Goal: Information Seeking & Learning: Learn about a topic

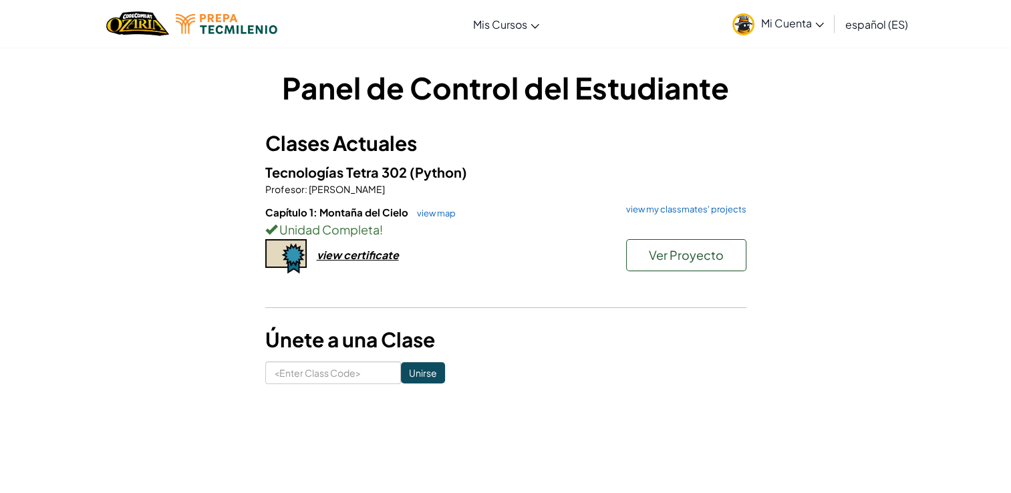
click at [801, 158] on div "Panel de Control del Estudiante Clases Actuales Tecnologías Tetra 302 (Python) …" at bounding box center [506, 225] width 782 height 317
click at [674, 260] on span "Ver Proyecto" at bounding box center [686, 254] width 75 height 15
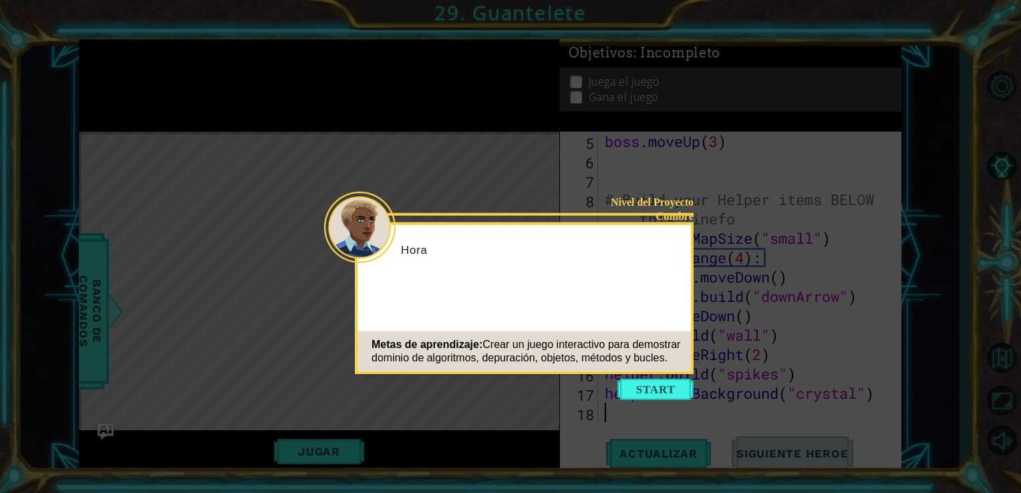
scroll to position [116, 0]
click at [655, 387] on button "Start" at bounding box center [655, 389] width 76 height 21
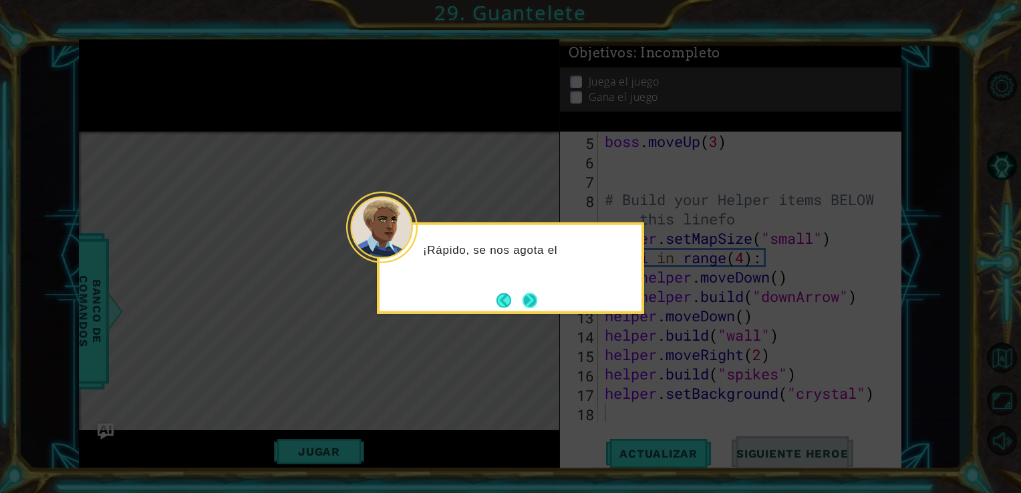
click at [531, 307] on button "Next" at bounding box center [529, 300] width 21 height 21
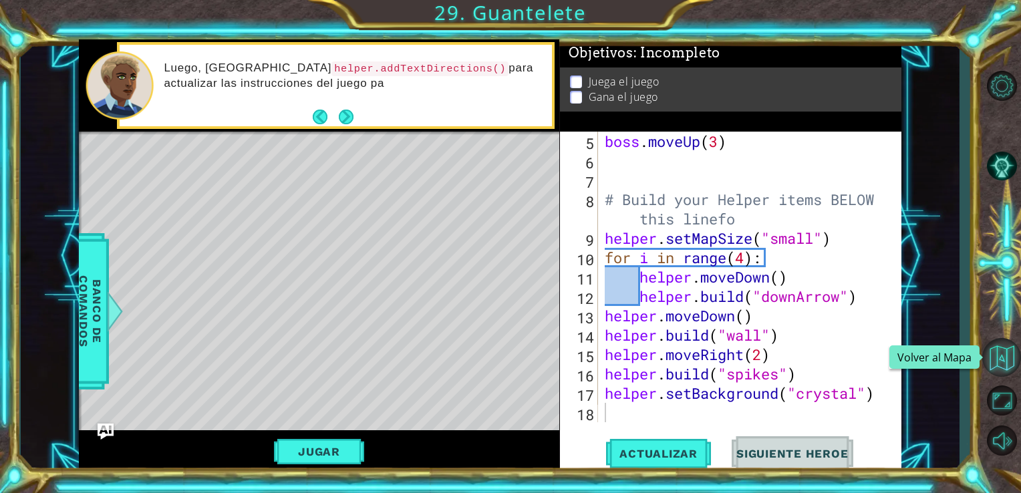
click at [992, 363] on button "Volver al Mapa" at bounding box center [1001, 357] width 39 height 39
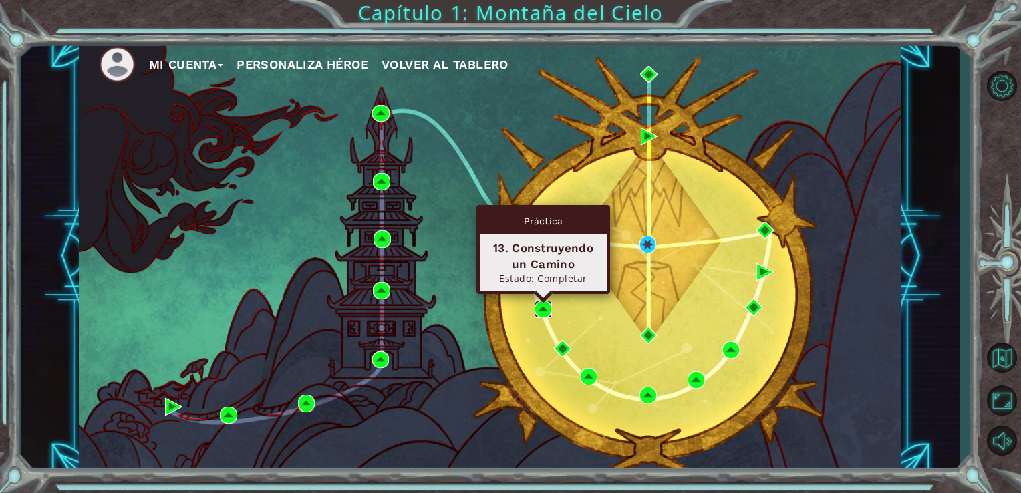
click at [539, 305] on img at bounding box center [543, 309] width 17 height 17
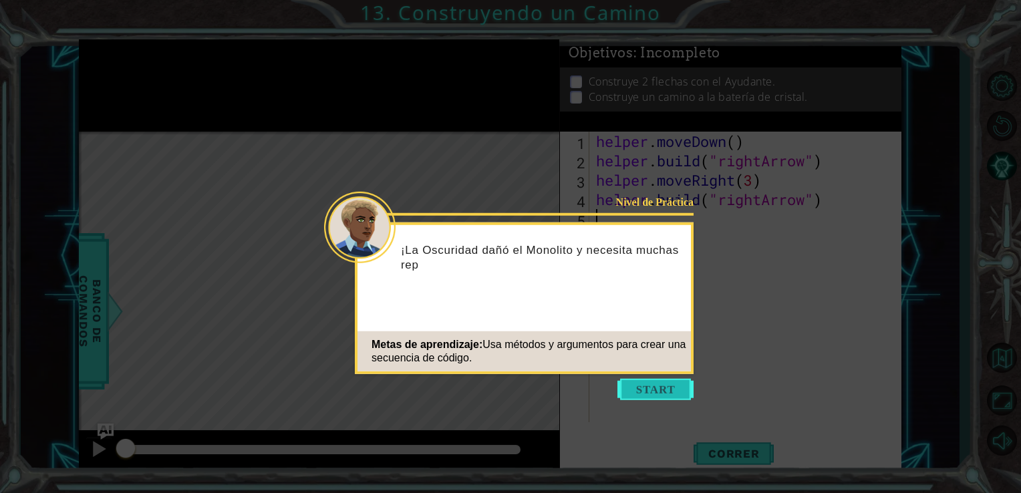
click at [647, 394] on button "Start" at bounding box center [655, 389] width 76 height 21
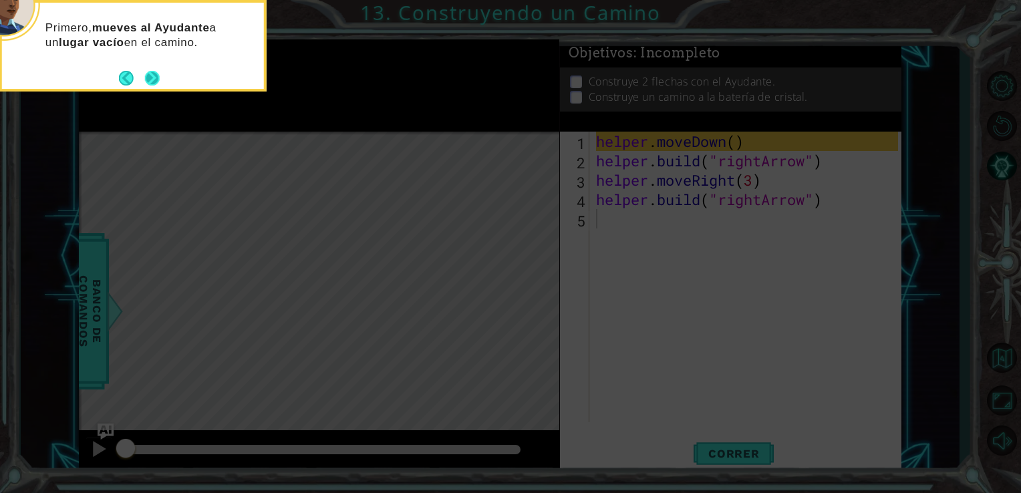
click at [156, 79] on button "Next" at bounding box center [152, 78] width 23 height 23
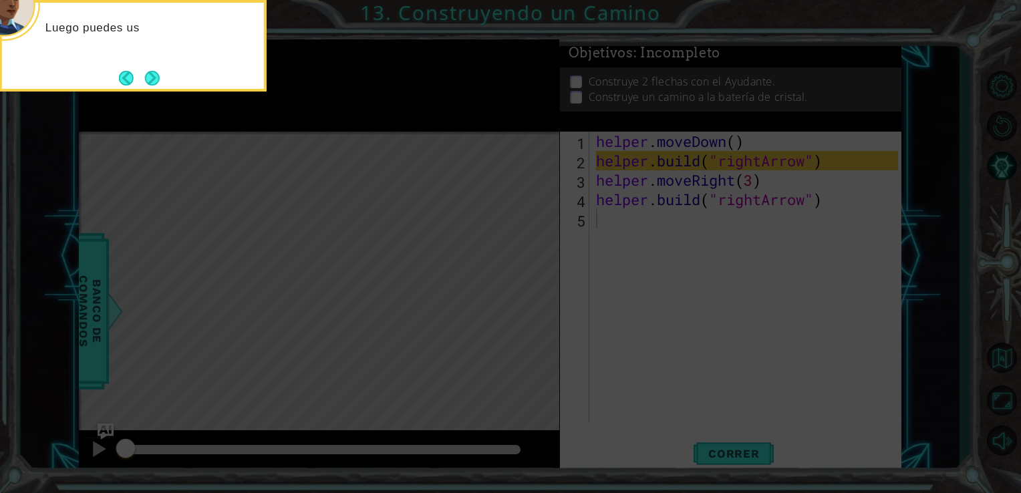
click at [156, 79] on button "Next" at bounding box center [151, 77] width 15 height 15
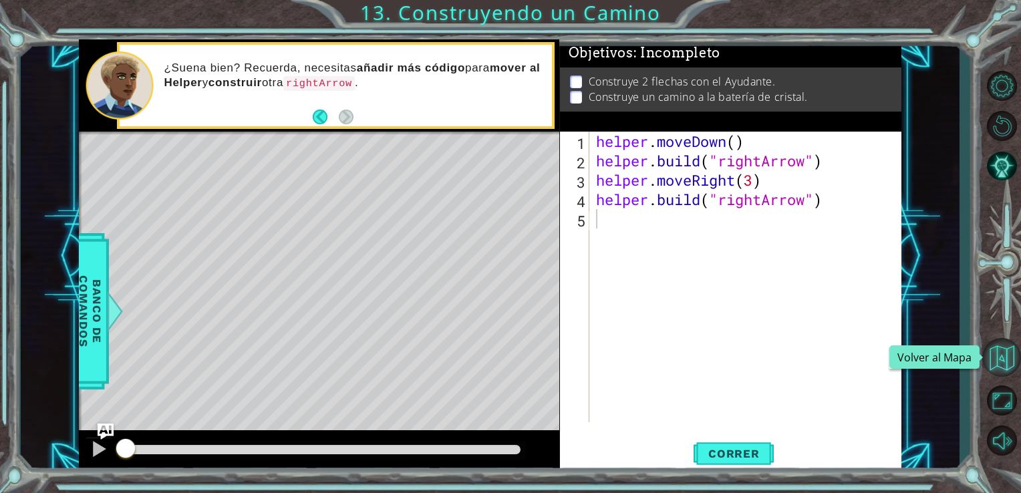
click at [1010, 351] on button "Volver al Mapa" at bounding box center [1001, 357] width 39 height 39
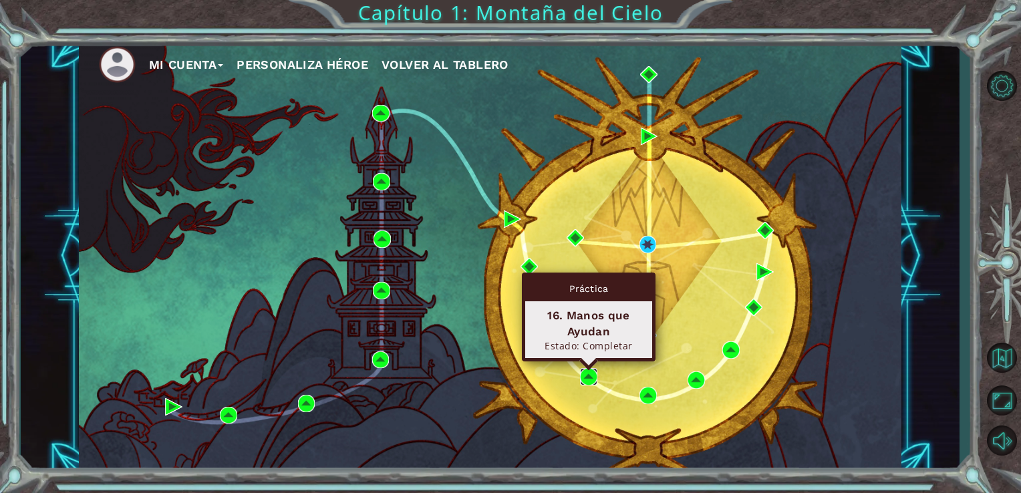
click at [581, 371] on img at bounding box center [588, 376] width 17 height 17
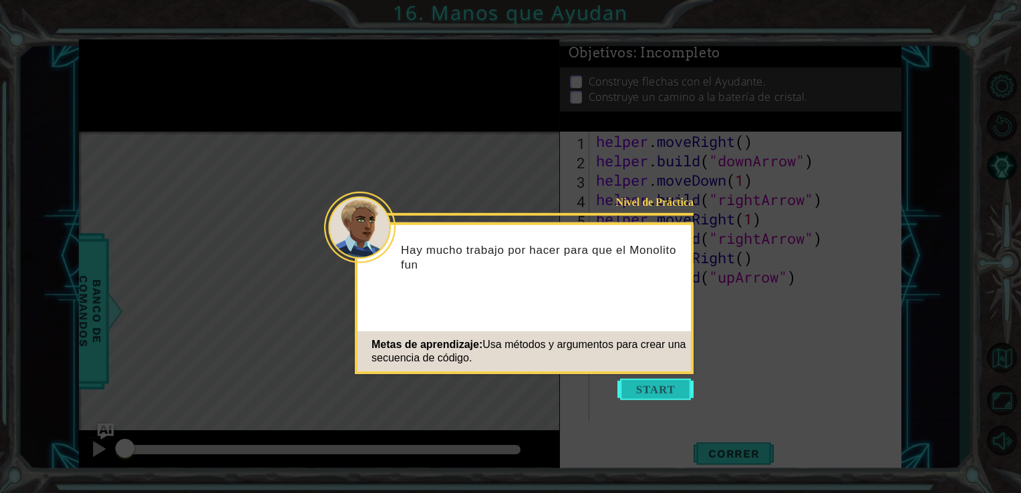
click at [669, 384] on button "Start" at bounding box center [655, 389] width 76 height 21
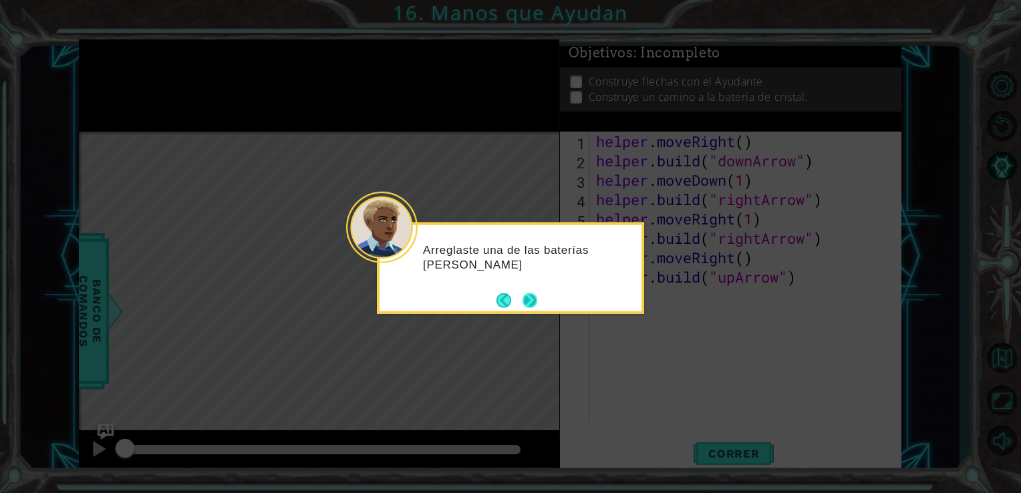
click at [527, 301] on button "Next" at bounding box center [529, 300] width 19 height 19
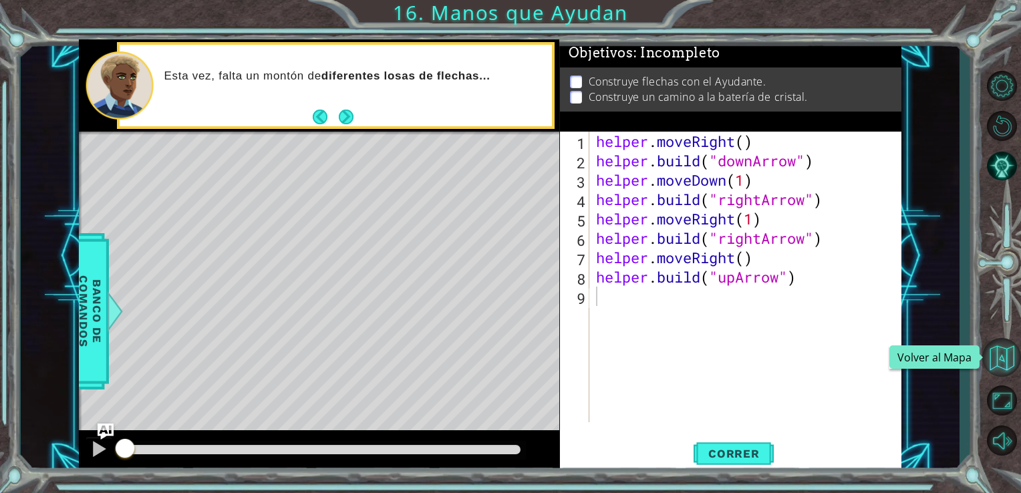
click at [1002, 349] on button "Volver al Mapa" at bounding box center [1001, 357] width 39 height 39
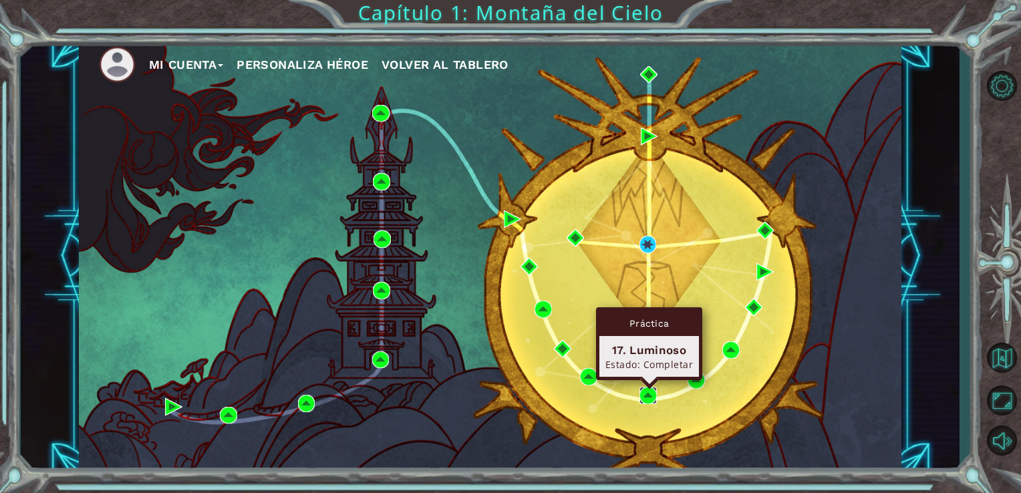
click at [645, 394] on img at bounding box center [647, 395] width 17 height 17
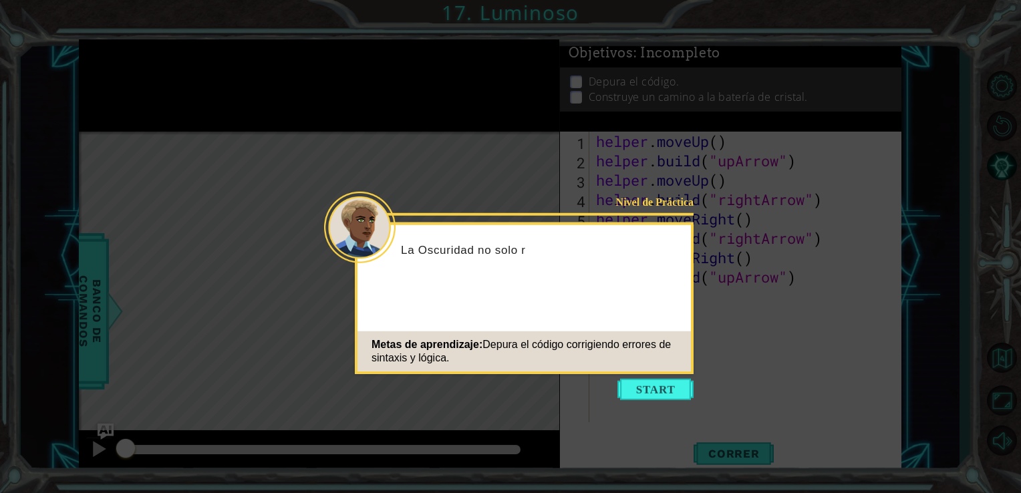
click at [645, 394] on button "Start" at bounding box center [655, 389] width 76 height 21
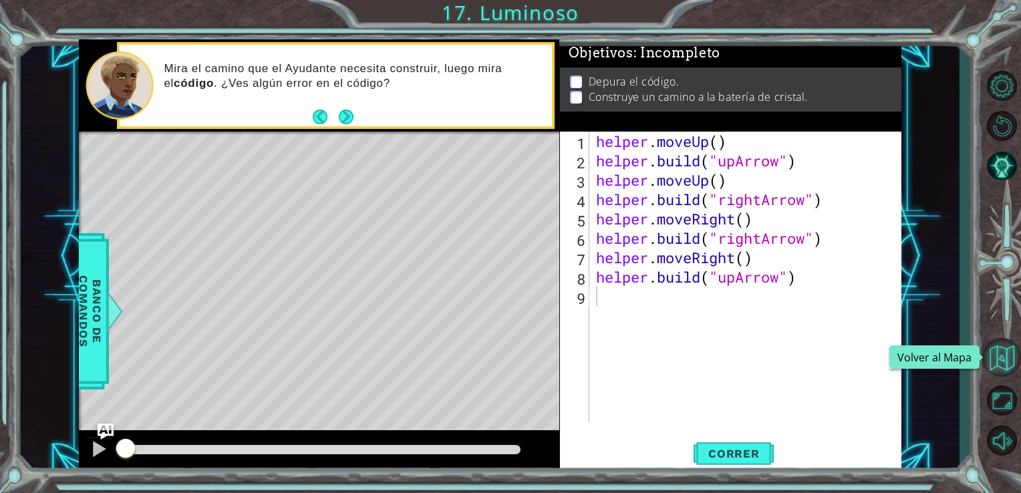
click at [997, 361] on button "Volver al Mapa" at bounding box center [1001, 357] width 39 height 39
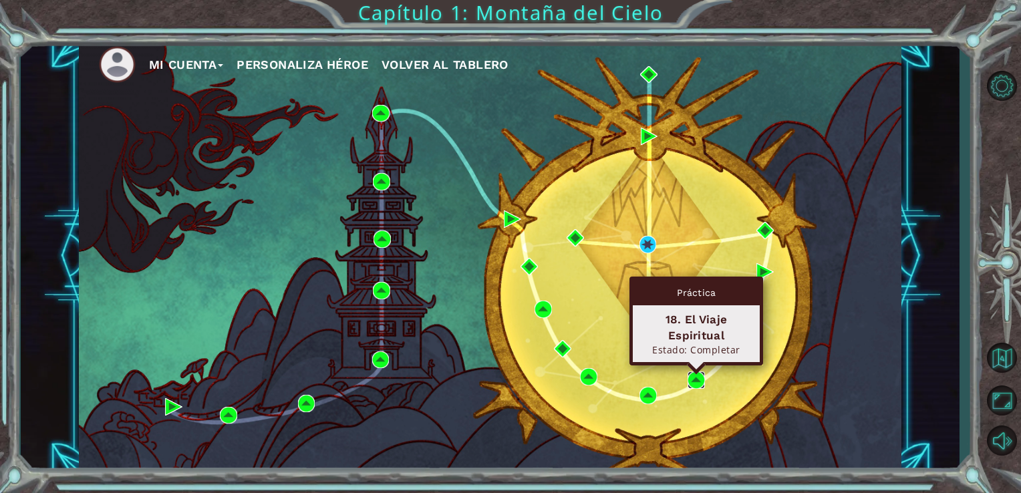
click at [692, 384] on img at bounding box center [696, 379] width 17 height 17
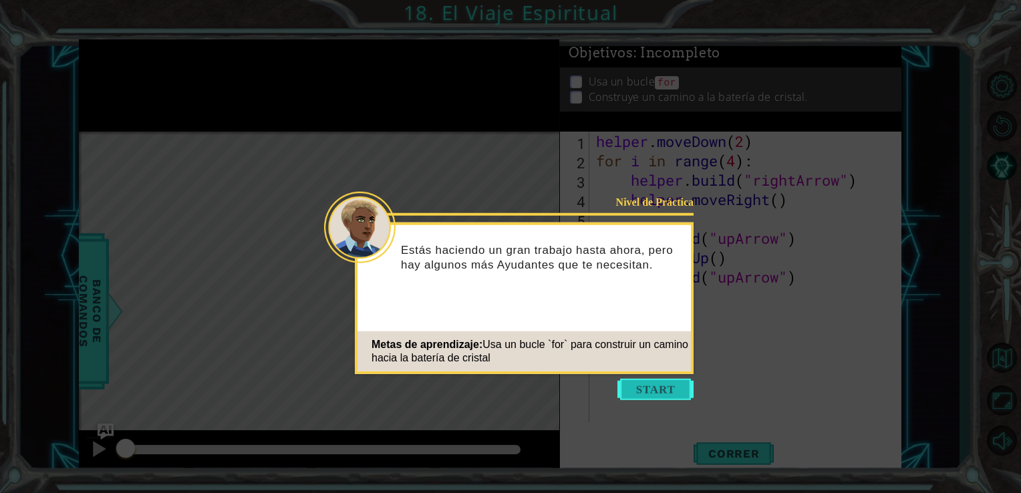
click at [659, 382] on button "Start" at bounding box center [655, 389] width 76 height 21
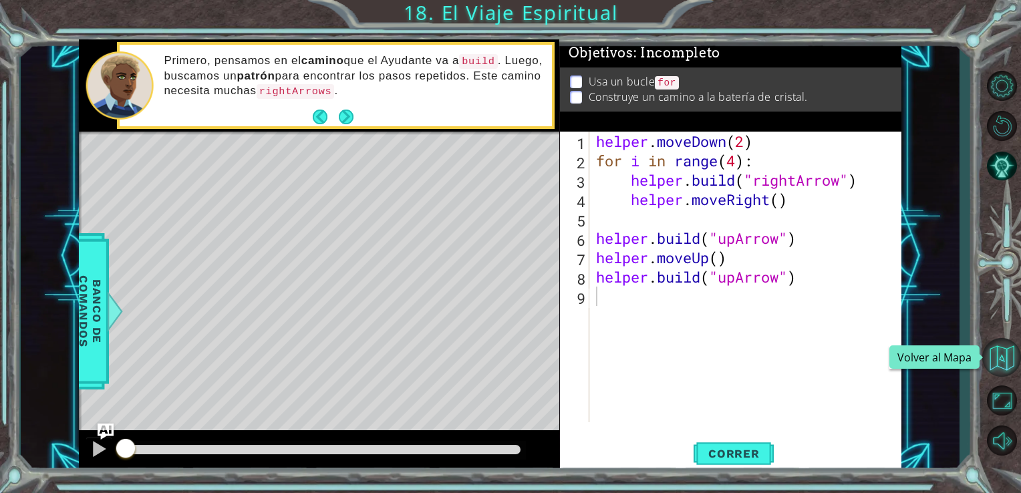
click at [986, 347] on button "Volver al Mapa" at bounding box center [1001, 357] width 39 height 39
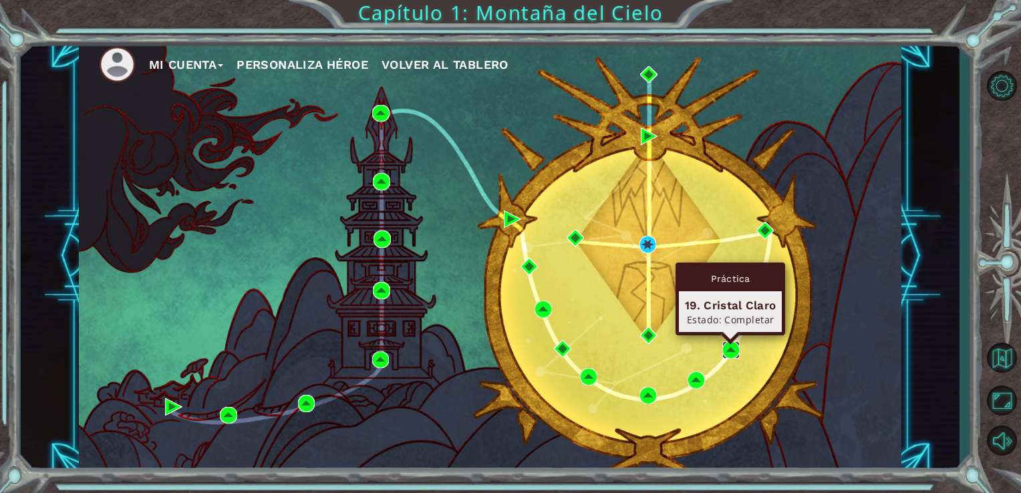
click at [732, 356] on img at bounding box center [730, 349] width 17 height 17
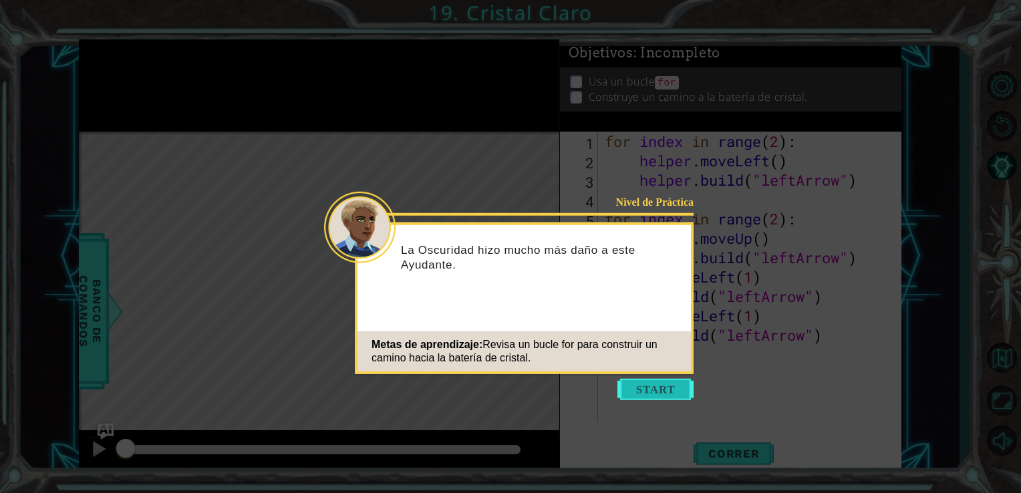
click at [650, 392] on button "Start" at bounding box center [655, 389] width 76 height 21
